Goal: Task Accomplishment & Management: Complete application form

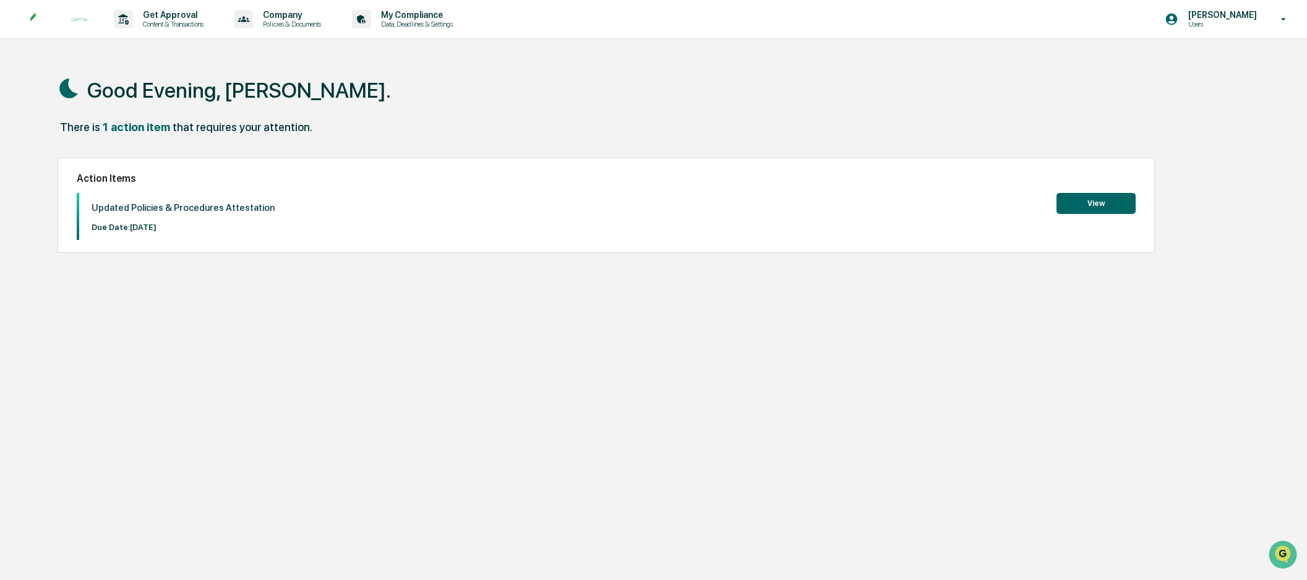
click at [1099, 203] on button "View" at bounding box center [1095, 203] width 79 height 21
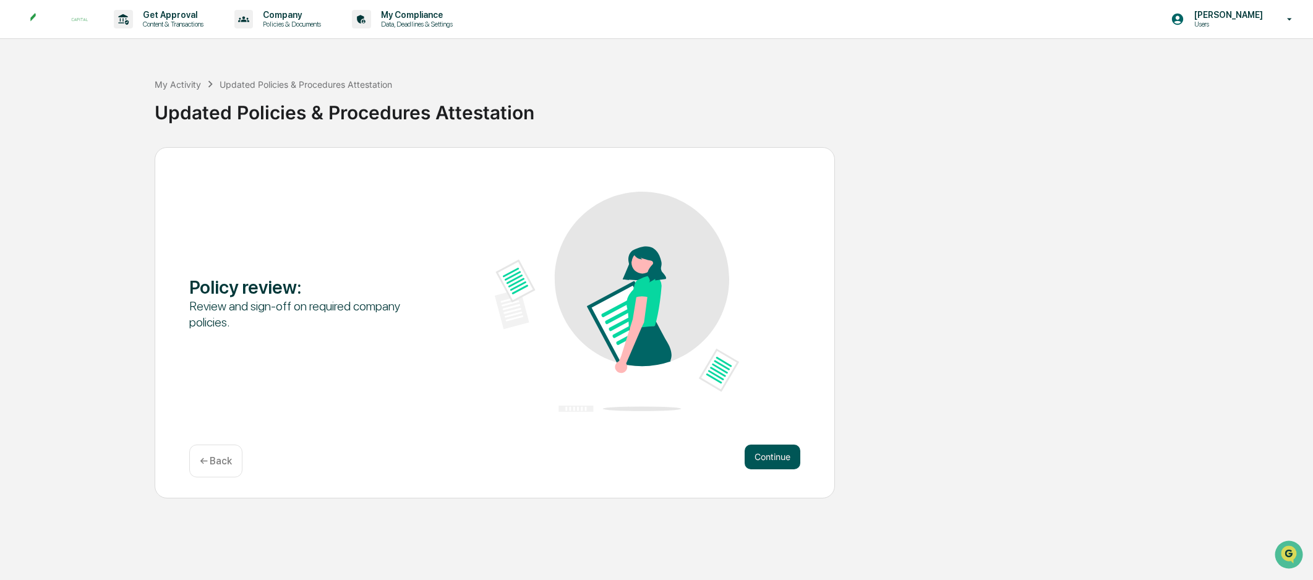
click at [774, 456] on button "Continue" at bounding box center [773, 457] width 56 height 25
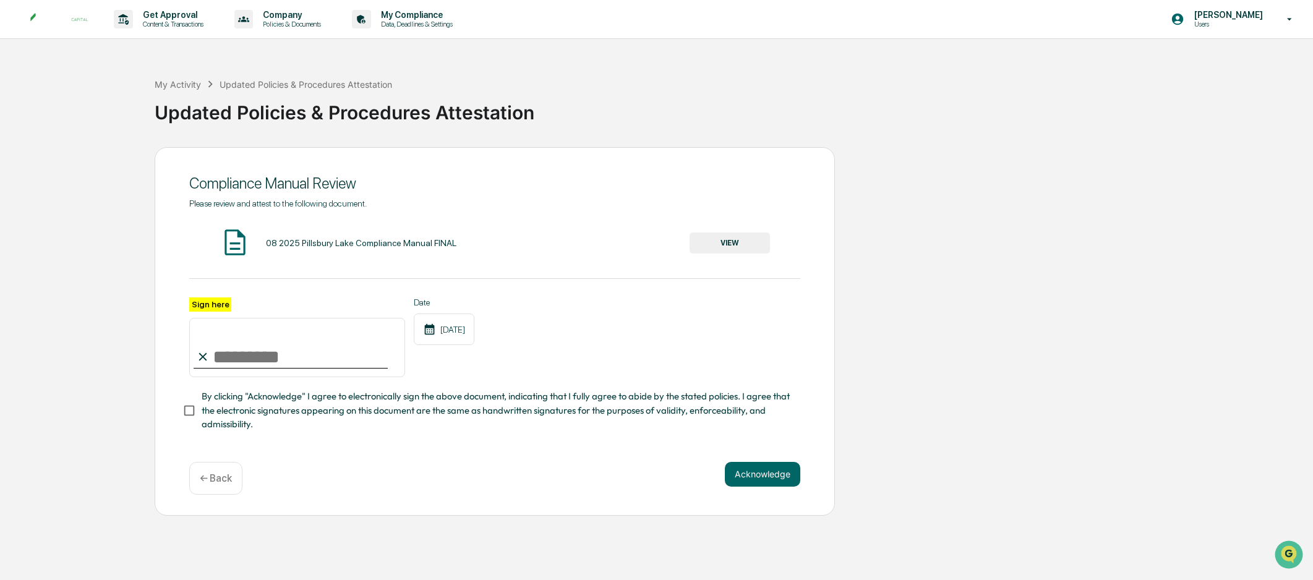
click at [234, 341] on input "Sign here" at bounding box center [297, 347] width 216 height 59
type input "**********"
click at [773, 477] on button "Acknowledge" at bounding box center [762, 474] width 75 height 25
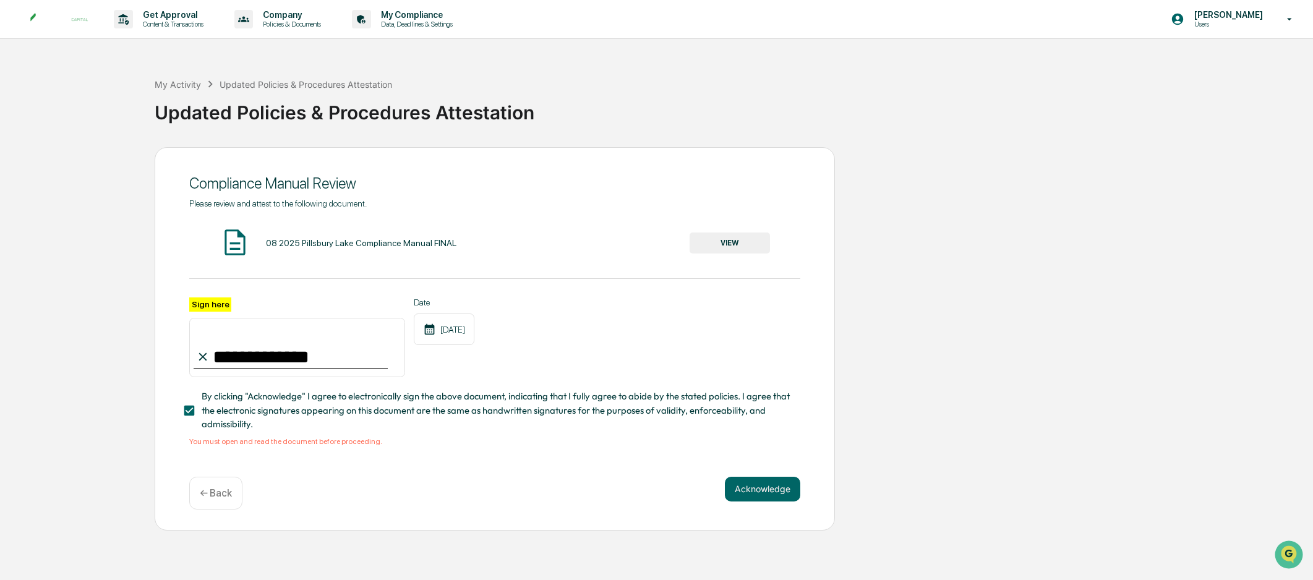
click at [724, 239] on button "VIEW" at bounding box center [730, 243] width 80 height 21
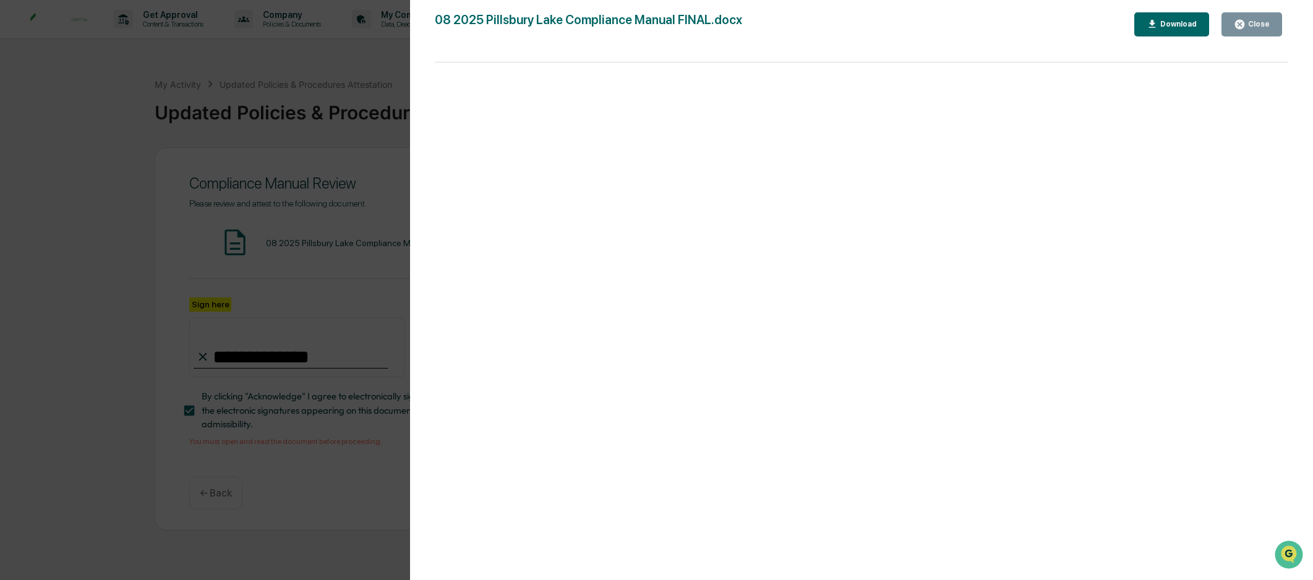
click at [1261, 23] on div "Close" at bounding box center [1257, 24] width 24 height 9
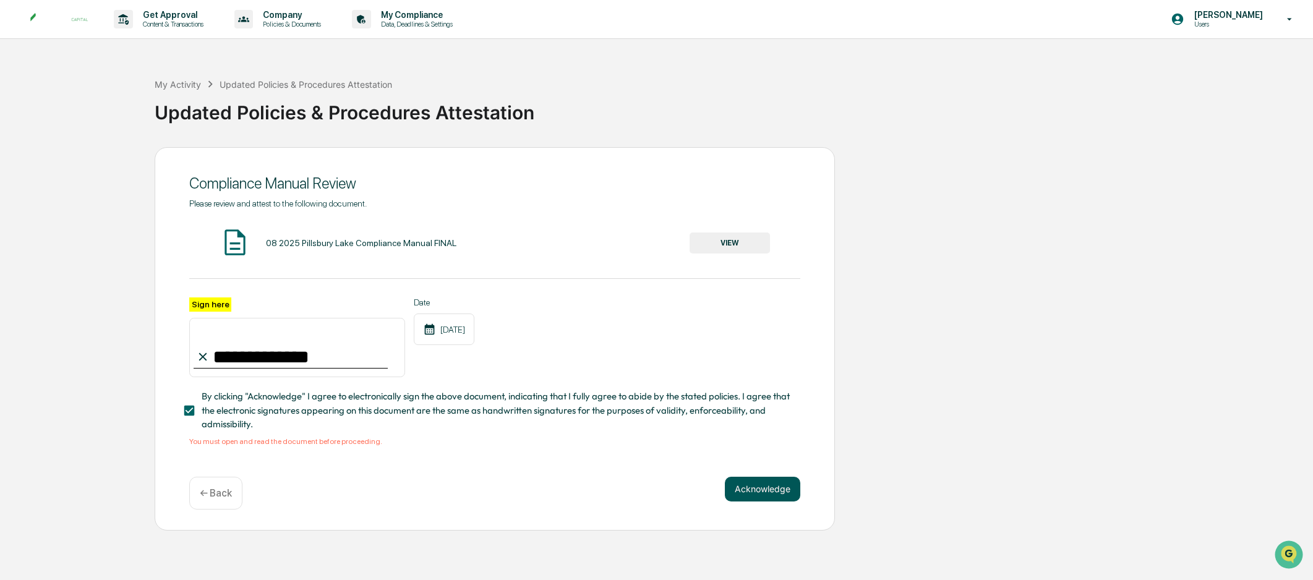
click at [767, 489] on button "Acknowledge" at bounding box center [762, 489] width 75 height 25
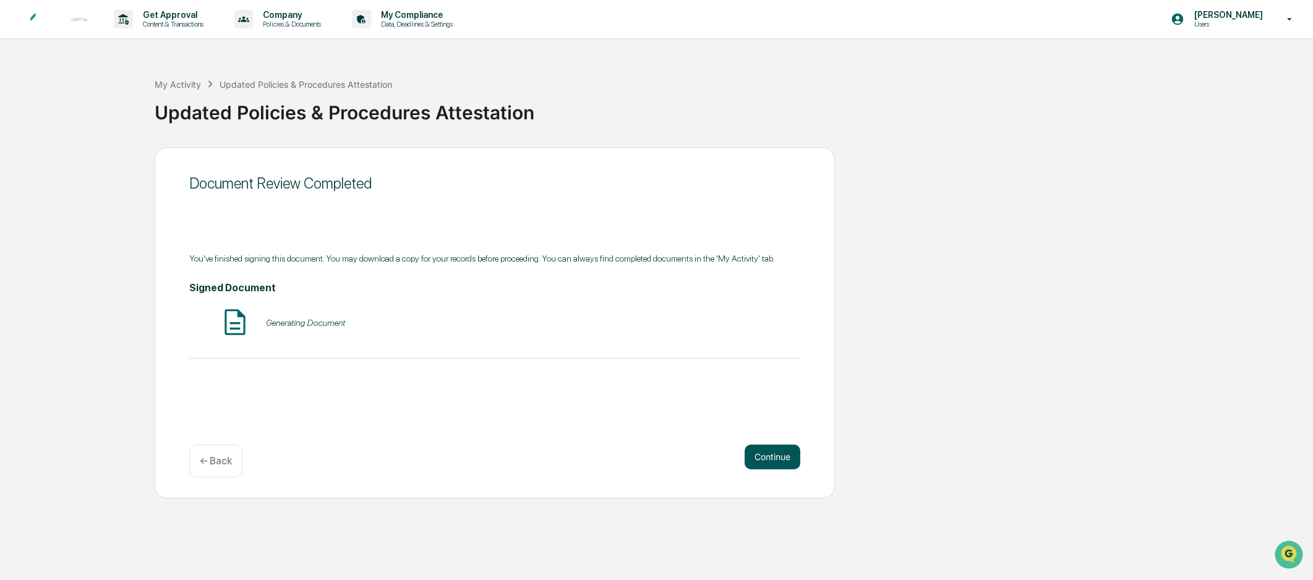
click at [760, 456] on button "Continue" at bounding box center [773, 457] width 56 height 25
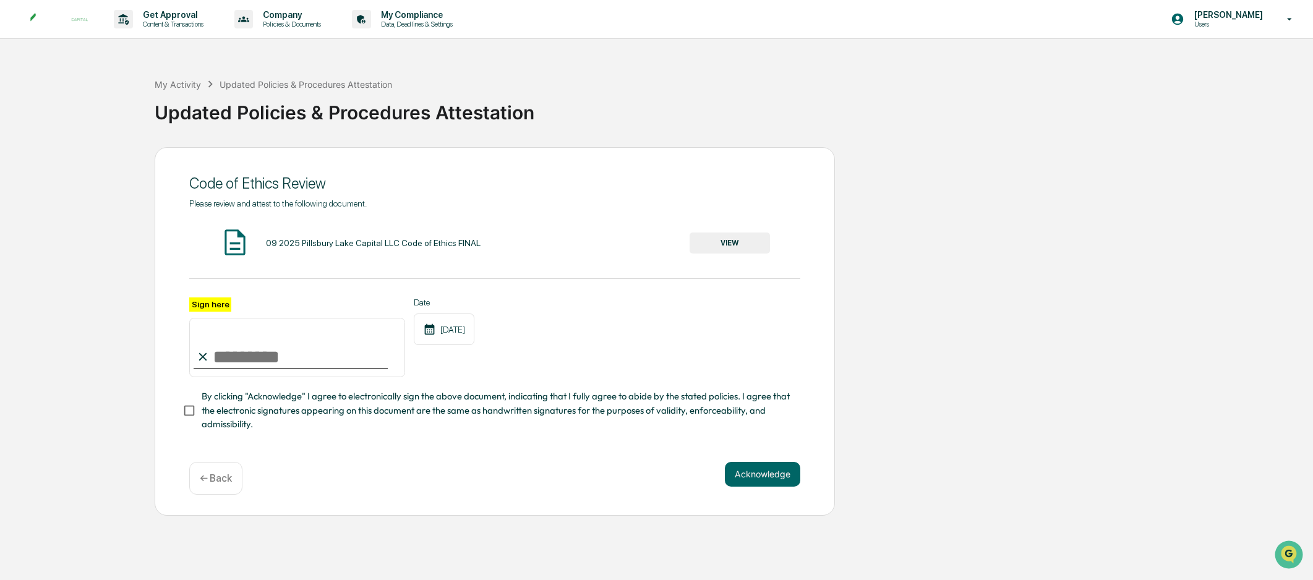
click at [252, 351] on input "Sign here" at bounding box center [297, 347] width 216 height 59
type input "**********"
click at [745, 248] on button "VIEW" at bounding box center [730, 243] width 80 height 21
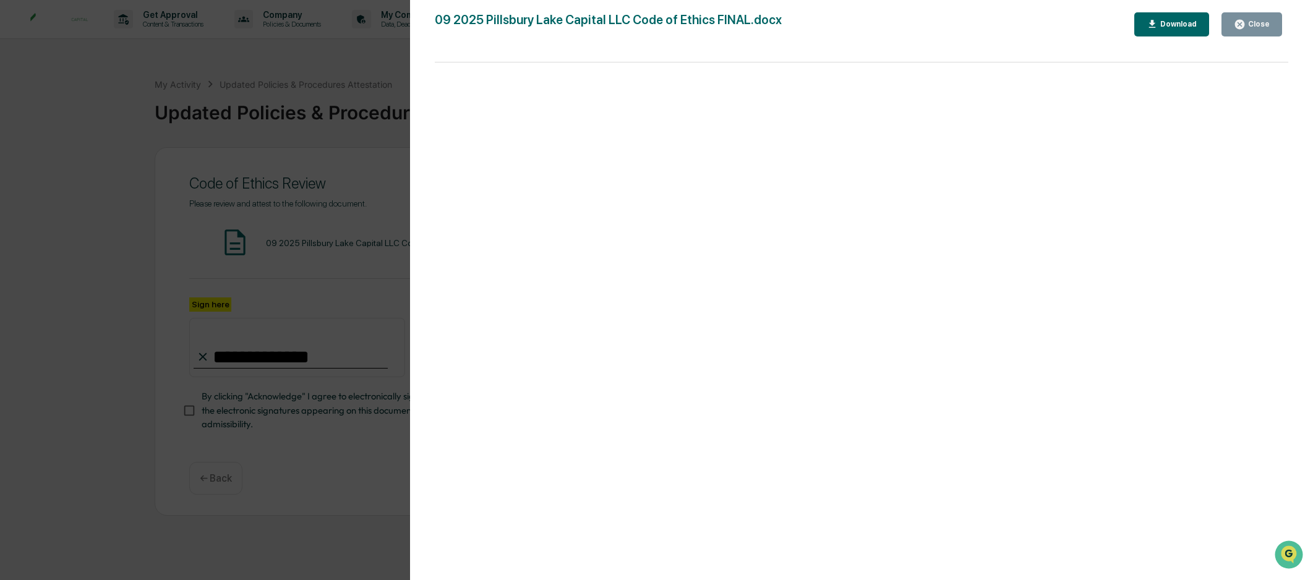
click at [1260, 22] on div "Close" at bounding box center [1257, 24] width 24 height 9
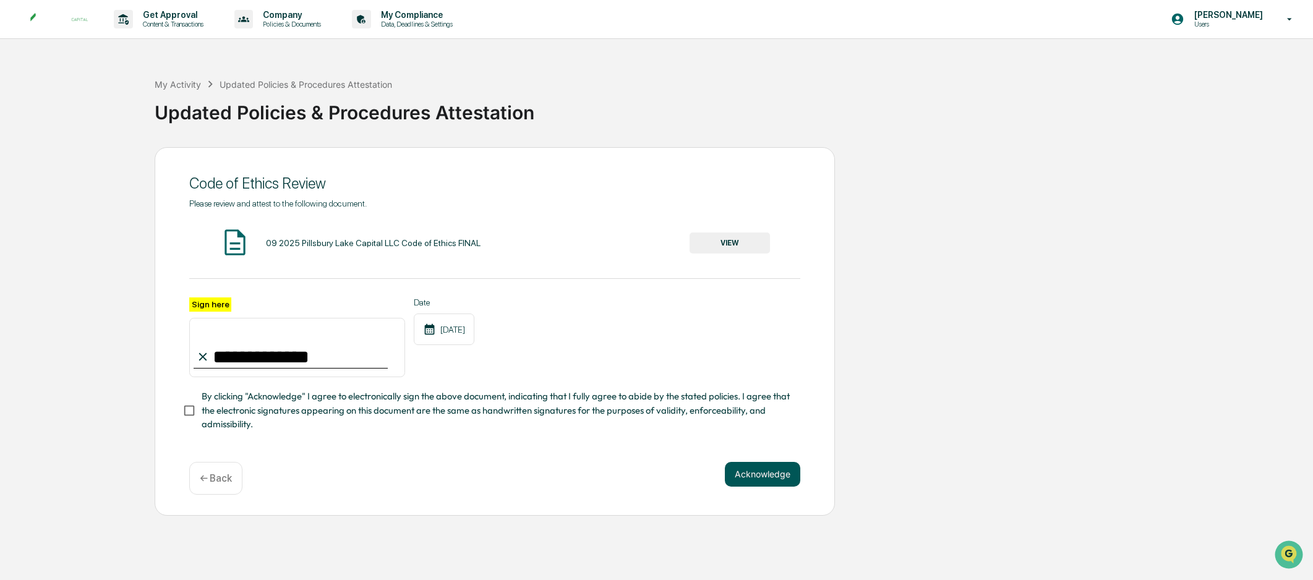
click at [766, 487] on button "Acknowledge" at bounding box center [762, 474] width 75 height 25
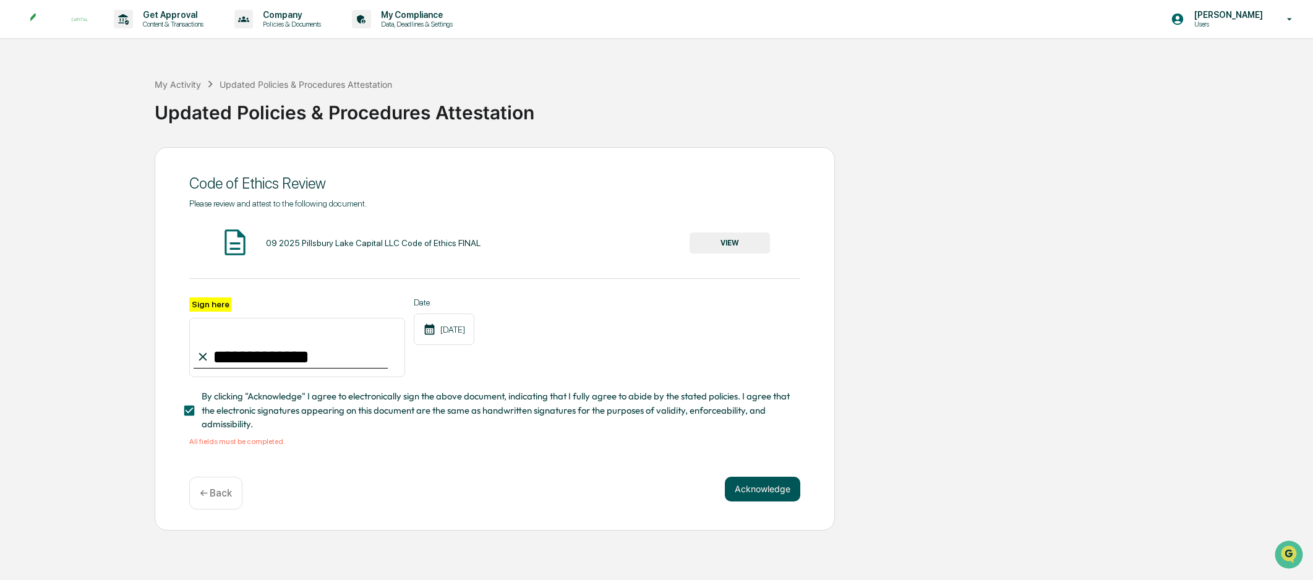
click at [758, 487] on button "Acknowledge" at bounding box center [762, 489] width 75 height 25
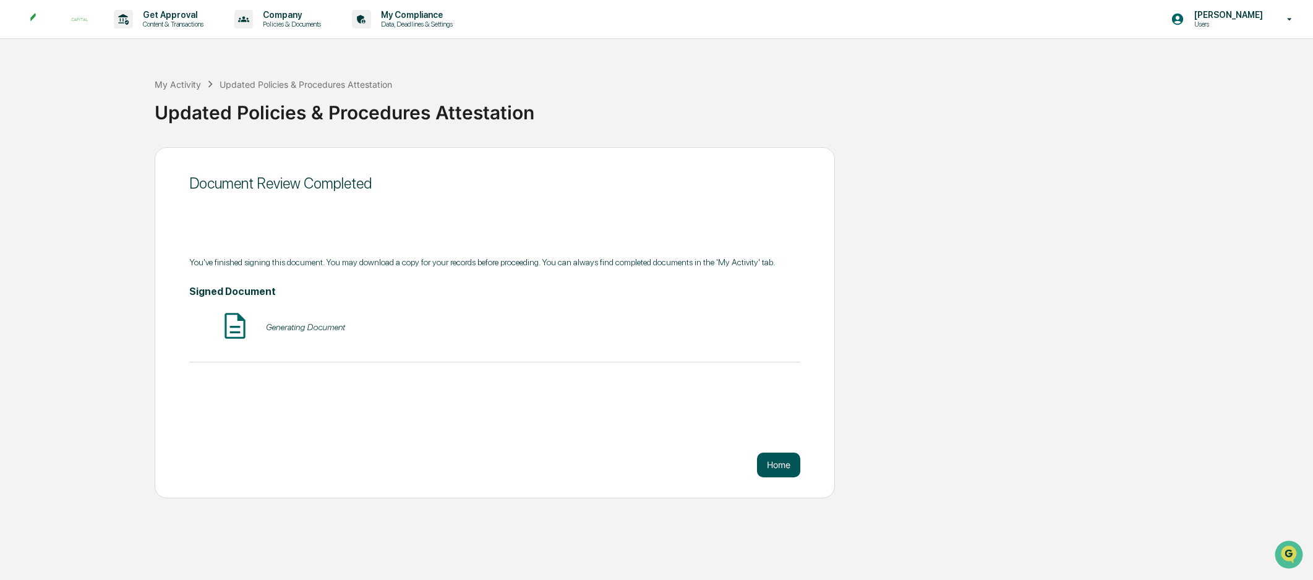
click at [775, 464] on button "Home" at bounding box center [778, 465] width 43 height 25
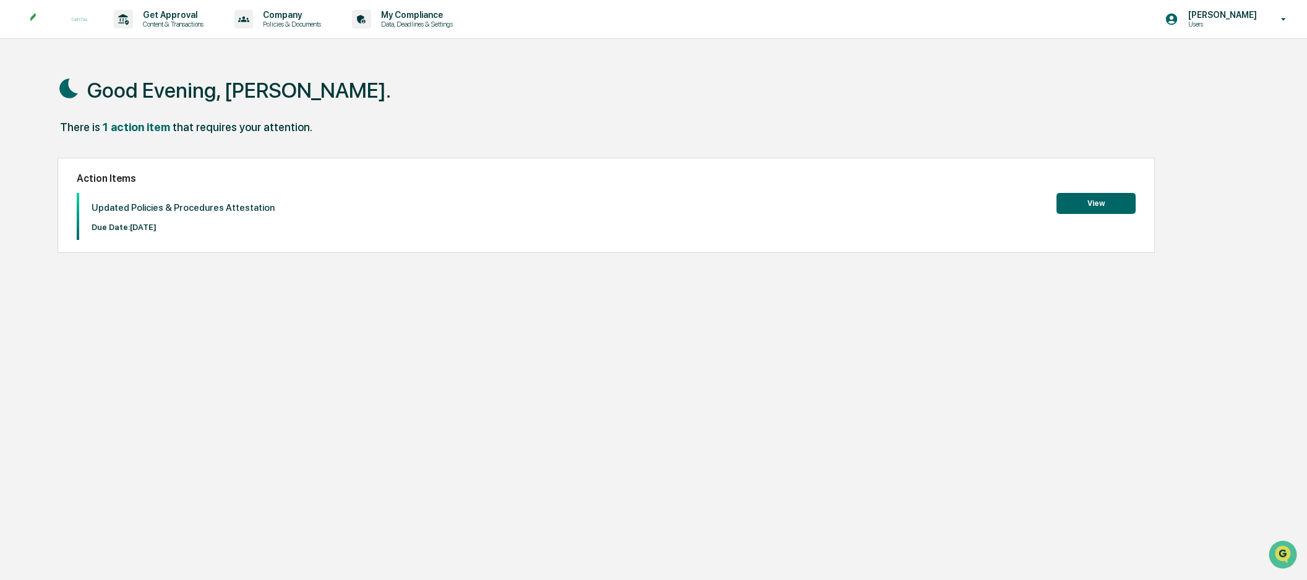
click at [1123, 257] on div "Good Evening, [PERSON_NAME]. There is 1 action item that requires your attentio…" at bounding box center [645, 349] width 1213 height 580
click at [410, 23] on p "Data, Deadlines & Settings" at bounding box center [415, 24] width 88 height 9
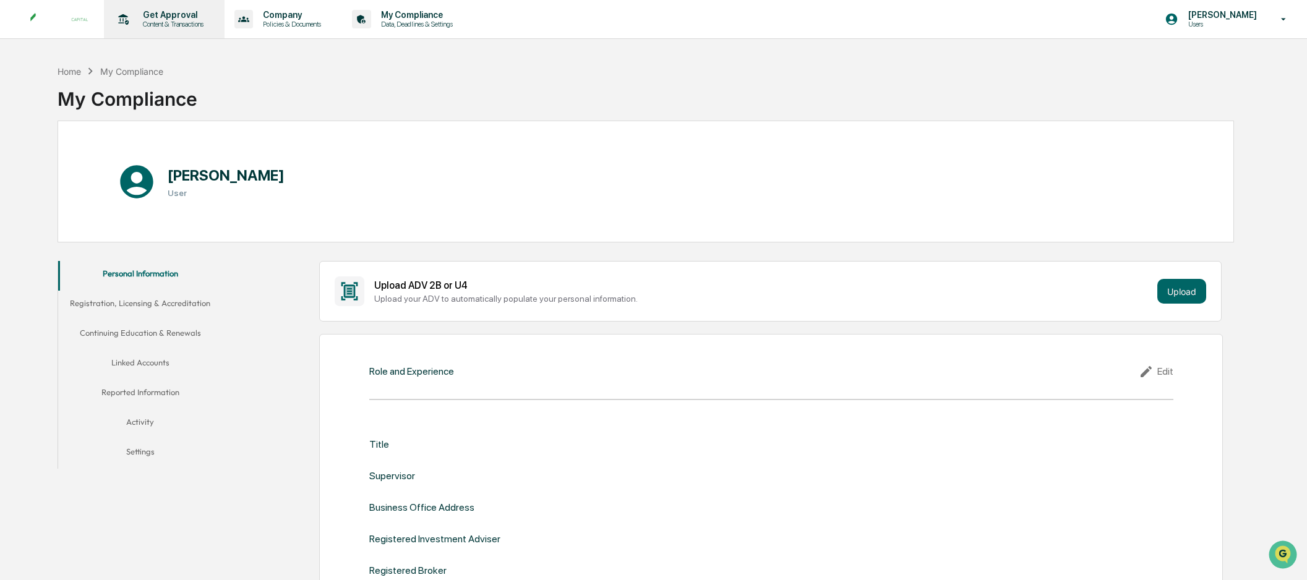
click at [161, 19] on p "Get Approval" at bounding box center [171, 15] width 77 height 10
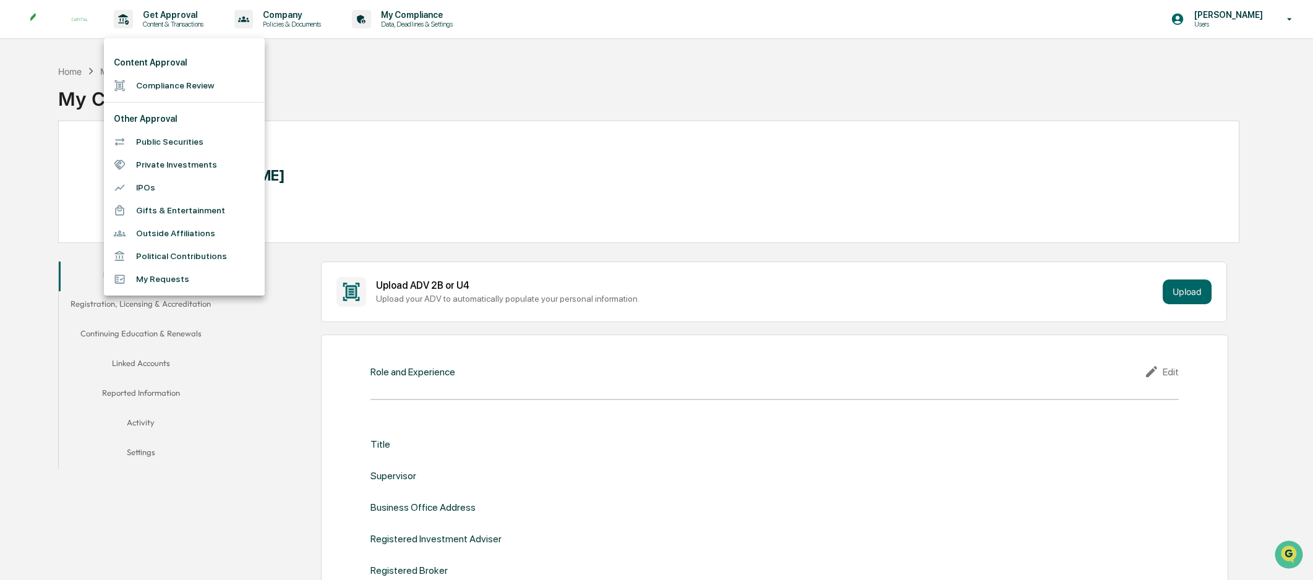
drag, startPoint x: 448, startPoint y: 114, endPoint x: 435, endPoint y: 112, distance: 13.8
click at [443, 113] on div at bounding box center [656, 290] width 1313 height 580
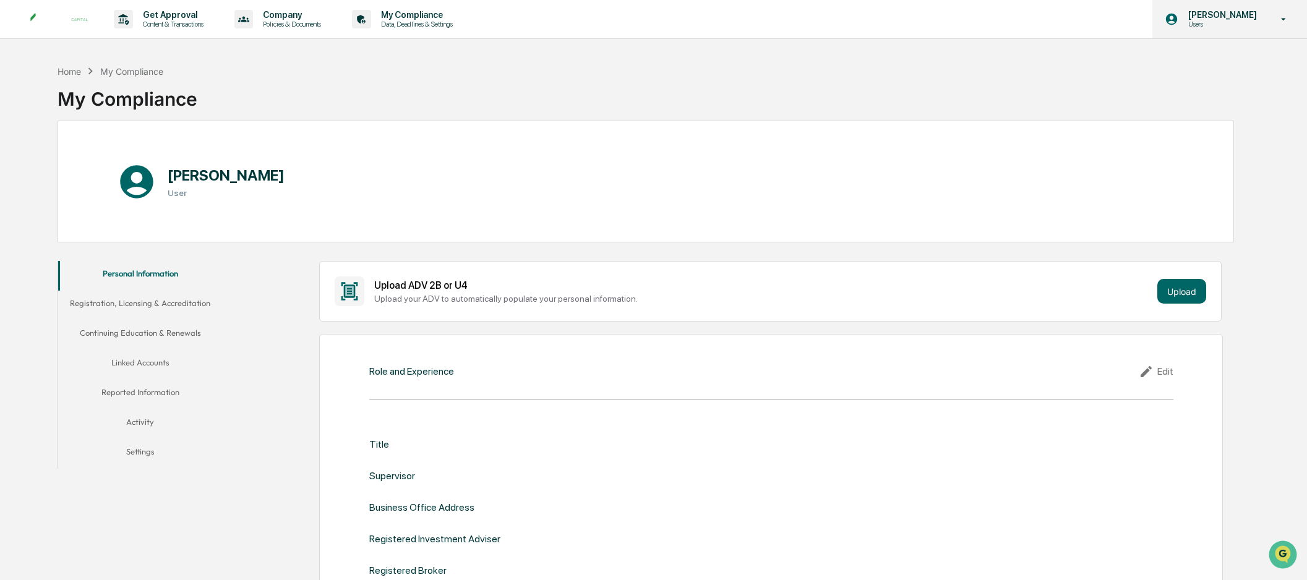
click at [1213, 15] on p "[PERSON_NAME]" at bounding box center [1220, 15] width 85 height 10
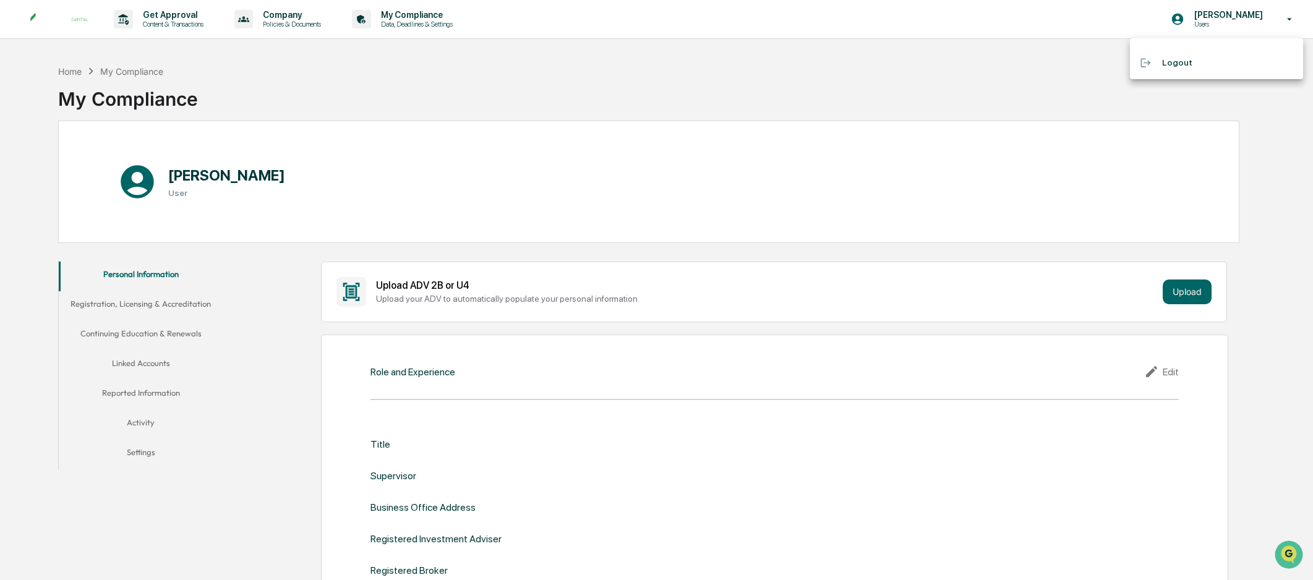
click at [1048, 66] on div at bounding box center [656, 290] width 1313 height 580
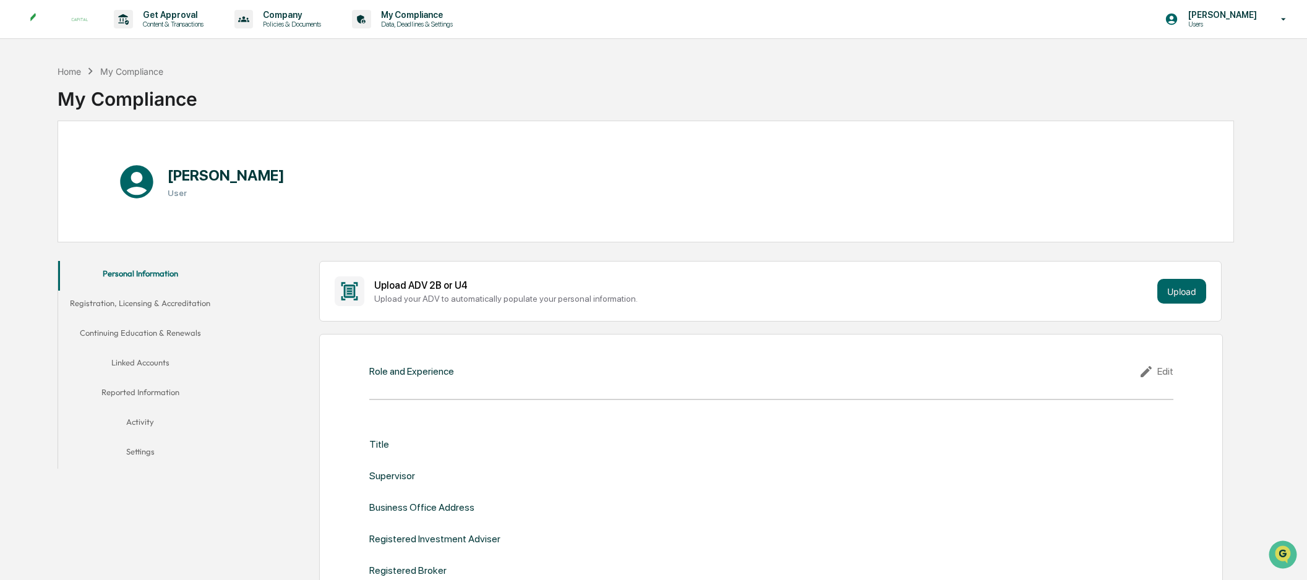
click at [198, 182] on h1 "[PERSON_NAME]" at bounding box center [226, 175] width 117 height 18
click at [293, 22] on p "Policies & Documents" at bounding box center [290, 24] width 74 height 9
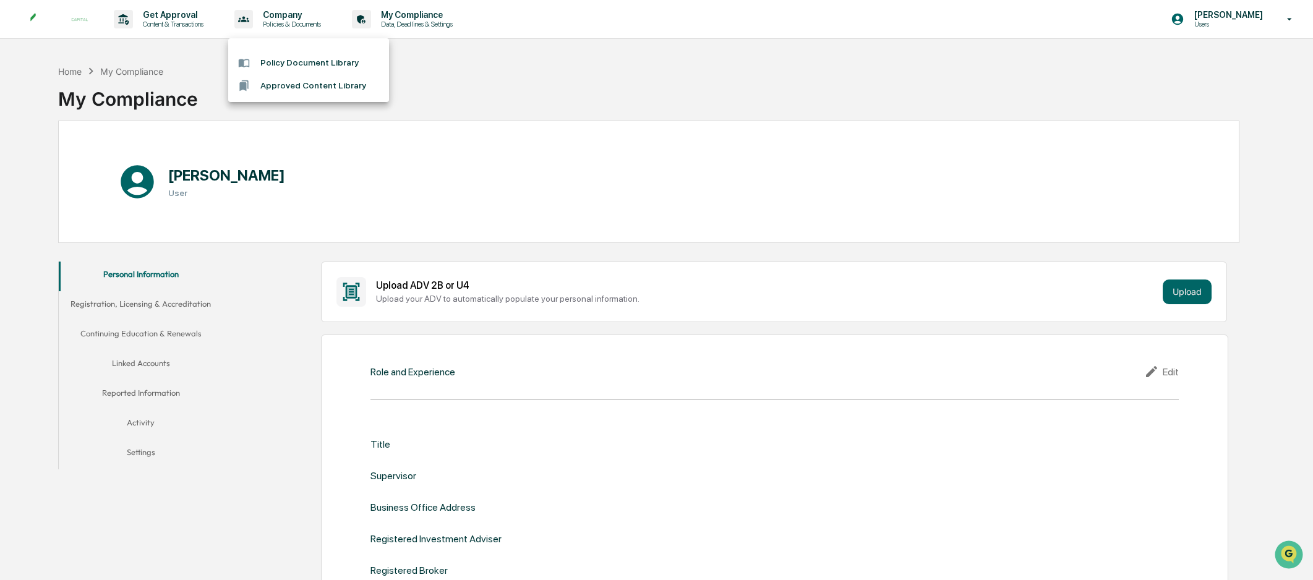
click at [467, 194] on div at bounding box center [656, 290] width 1313 height 580
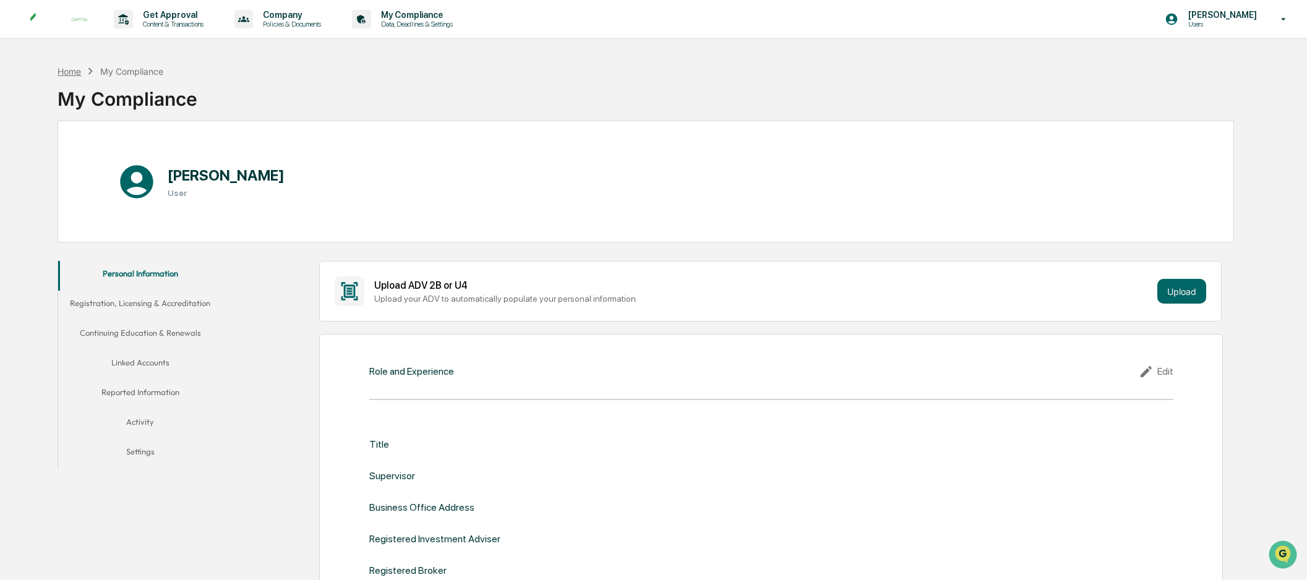
click at [67, 76] on div "Home" at bounding box center [69, 71] width 23 height 11
